Goal: Find specific page/section: Find specific page/section

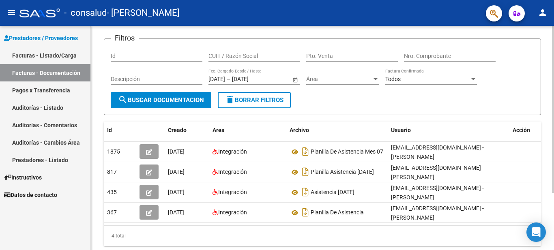
click at [553, 162] on div at bounding box center [553, 149] width 2 height 167
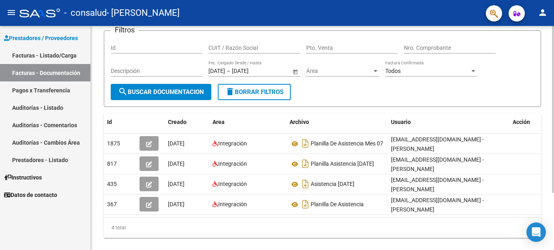
scroll to position [60, 0]
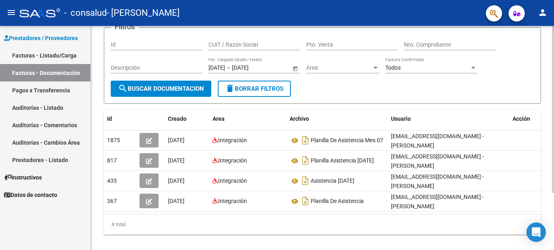
click at [553, 169] on div at bounding box center [553, 158] width 2 height 167
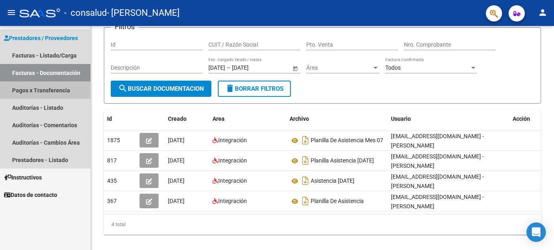
click at [60, 92] on link "Pagos x Transferencia" at bounding box center [45, 90] width 90 height 17
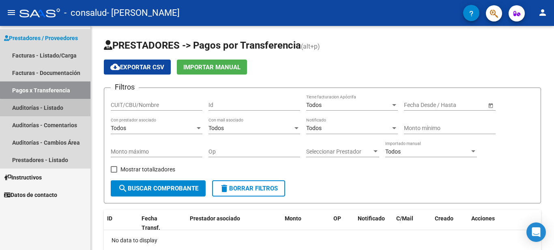
click at [47, 109] on link "Auditorías - Listado" at bounding box center [45, 107] width 90 height 17
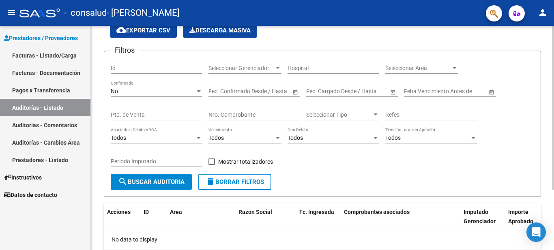
click at [553, 181] on div at bounding box center [553, 135] width 2 height 164
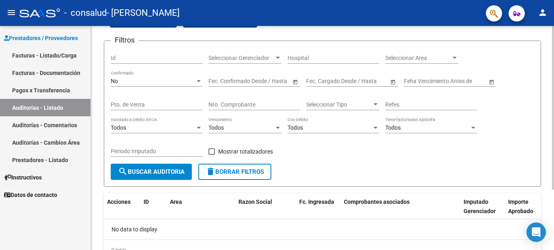
click at [553, 188] on div at bounding box center [553, 142] width 2 height 164
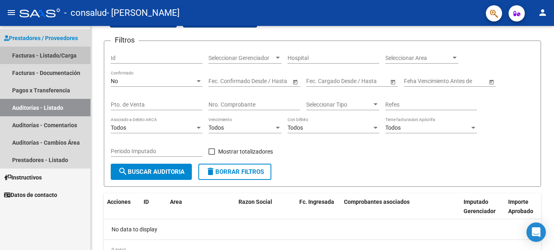
click at [44, 52] on link "Facturas - Listado/Carga" at bounding box center [45, 55] width 90 height 17
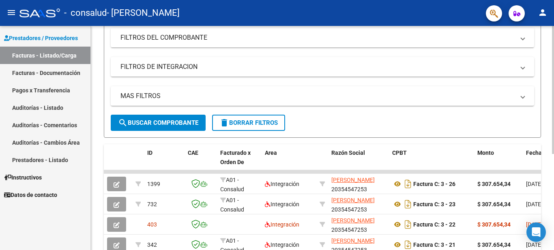
click at [553, 189] on div at bounding box center [553, 154] width 2 height 128
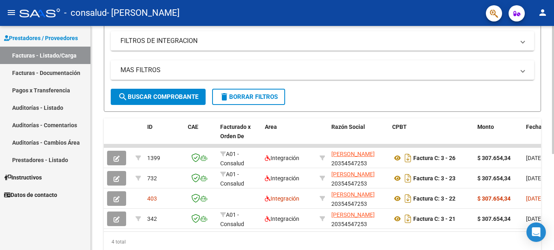
scroll to position [139, 0]
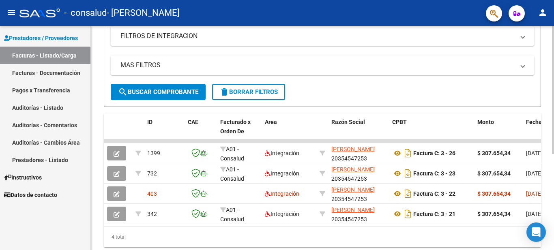
click at [553, 204] on div at bounding box center [553, 172] width 2 height 128
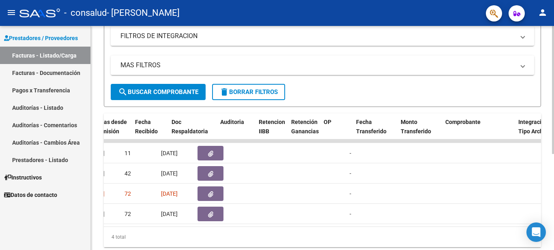
scroll to position [0, 464]
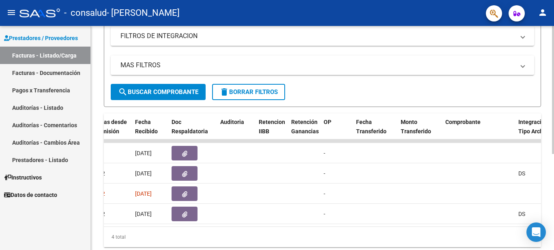
click at [409, 226] on datatable-body "1399 A01 - Consalud Integración VAZQUEZ [PERSON_NAME] 20354547253 Factura C: 3 …" at bounding box center [322, 182] width 437 height 87
click at [389, 234] on div "4 total" at bounding box center [322, 237] width 437 height 20
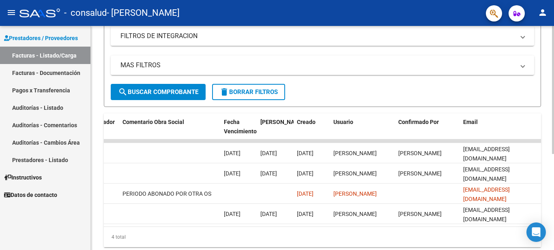
scroll to position [0, 0]
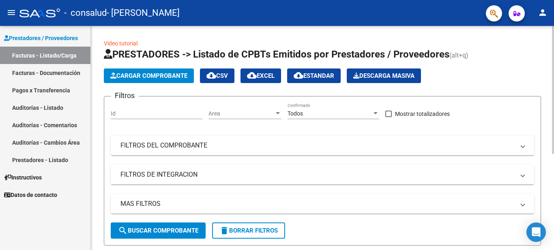
click at [553, 88] on div at bounding box center [553, 138] width 2 height 224
click at [553, 37] on div at bounding box center [553, 90] width 2 height 128
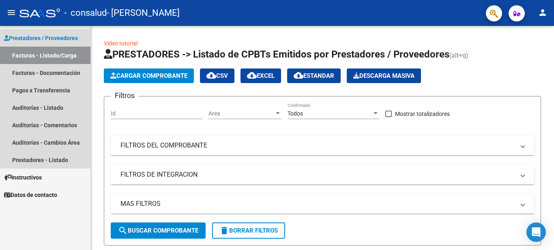
click at [25, 36] on span "Prestadores / Proveedores" at bounding box center [41, 38] width 74 height 9
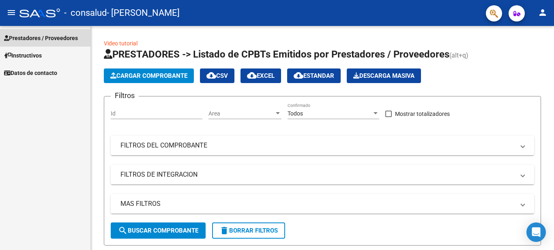
click at [60, 41] on span "Prestadores / Proveedores" at bounding box center [41, 38] width 74 height 9
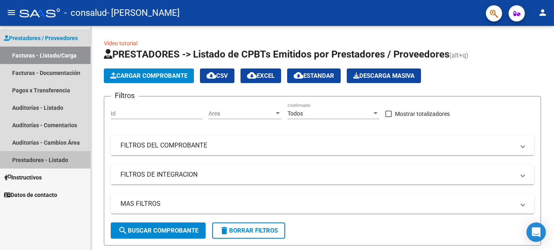
click at [63, 162] on link "Prestadores - Listado" at bounding box center [45, 159] width 90 height 17
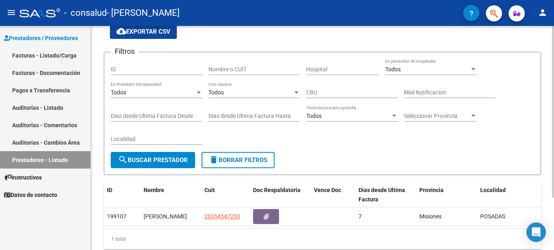
click at [553, 135] on div at bounding box center [553, 143] width 2 height 172
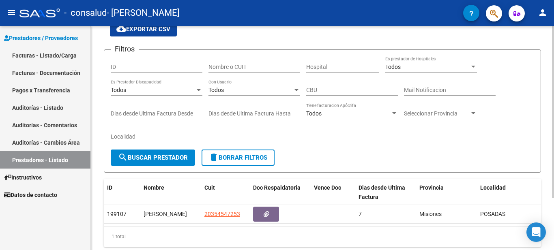
scroll to position [69, 0]
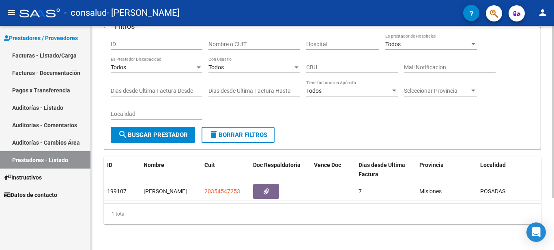
click at [553, 163] on div at bounding box center [553, 164] width 2 height 172
click at [553, 178] on div at bounding box center [553, 164] width 2 height 172
